Goal: Check status

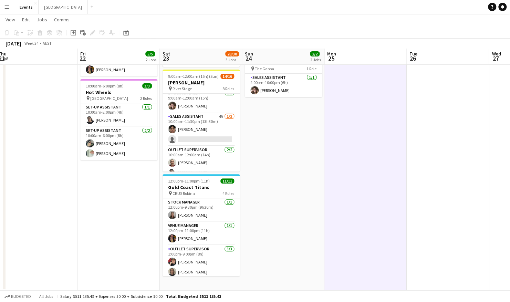
scroll to position [85, 0]
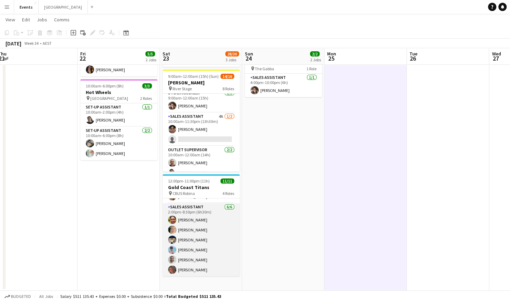
click at [218, 237] on app-card-role "Sales Assistant [DATE] 2:00pm-8:30pm (6h30m) [PERSON_NAME] [PERSON_NAME] [PERSO…" at bounding box center [201, 239] width 77 height 73
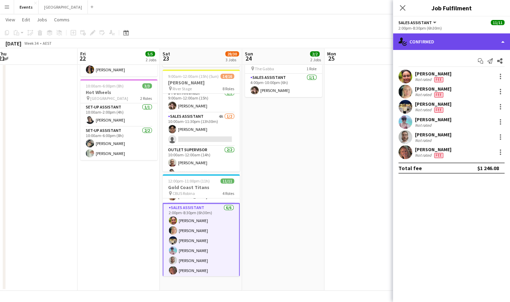
click at [473, 45] on div "single-neutral-actions-check-2 Confirmed" at bounding box center [451, 41] width 117 height 17
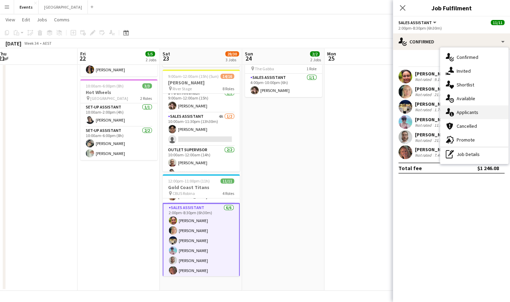
click at [475, 113] on div "single-neutral-actions-information Applicants" at bounding box center [474, 112] width 68 height 14
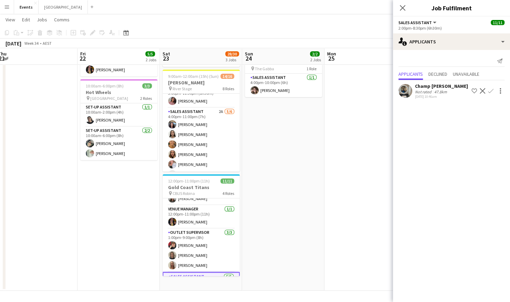
scroll to position [189, 0]
click at [194, 137] on app-card-role "Sales Assistant 2A [DATE] 4:00pm-11:00pm (7h) [PERSON_NAME] [PERSON_NAME] [PERS…" at bounding box center [201, 135] width 77 height 73
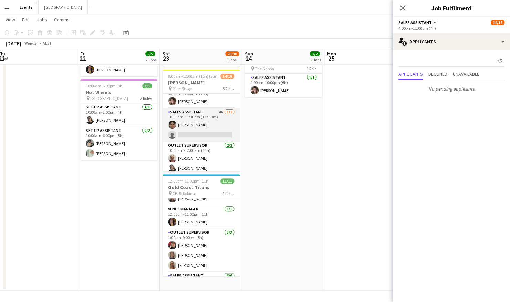
scroll to position [51, 0]
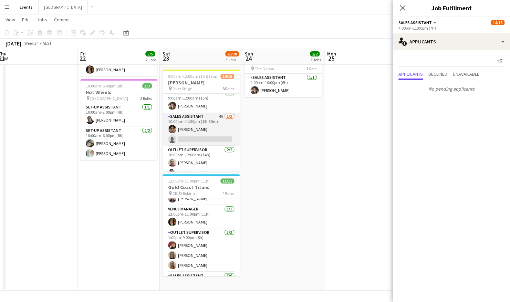
click at [194, 137] on app-card-role "Sales Assistant 4A [DATE] 10:00am-11:30pm (13h30m) [PERSON_NAME] single-neutral…" at bounding box center [201, 129] width 77 height 33
click at [194, 138] on app-card-role "Sales Assistant [DATE] 3:00pm-11:00pm (8h) [PERSON_NAME]" at bounding box center [201, 128] width 77 height 33
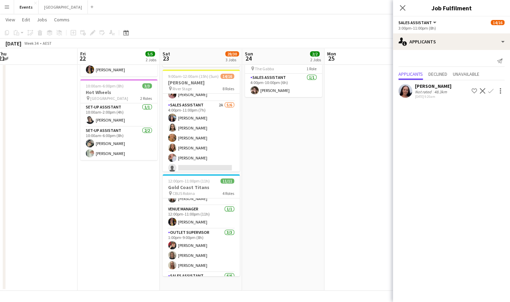
scroll to position [191, 0]
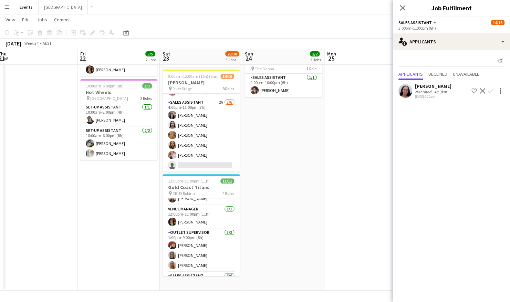
click at [194, 138] on app-card-role "Sales Assistant 2A [DATE] 4:00pm-11:00pm (7h) [PERSON_NAME] [PERSON_NAME] [PERS…" at bounding box center [201, 135] width 77 height 73
